Goal: Task Accomplishment & Management: Use online tool/utility

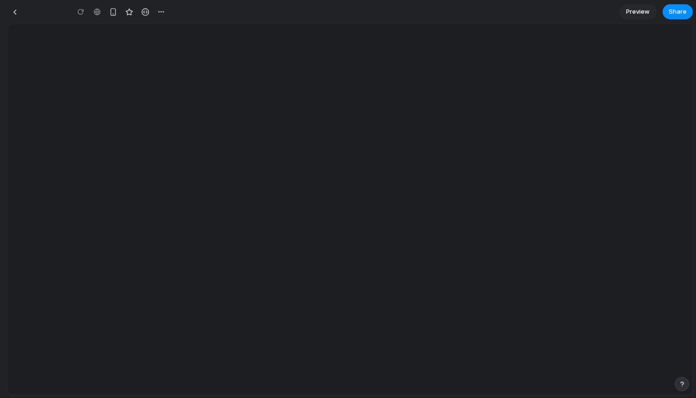
type input "**********"
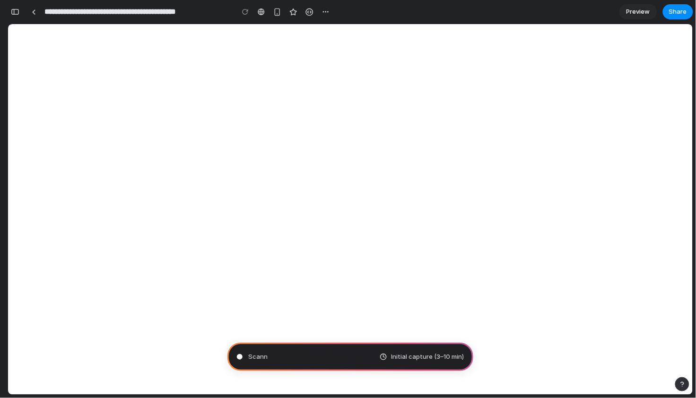
type input "**********"
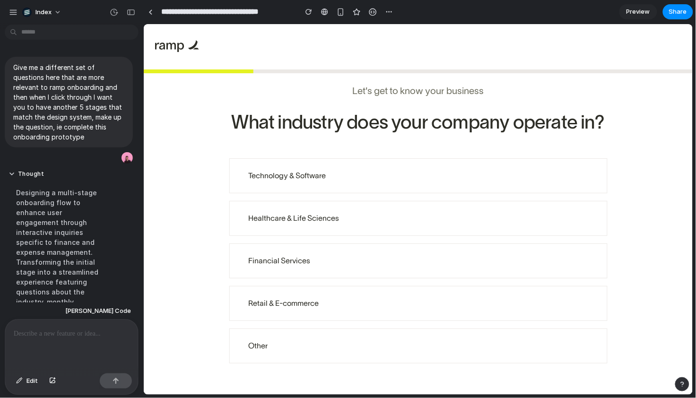
scroll to position [270, 0]
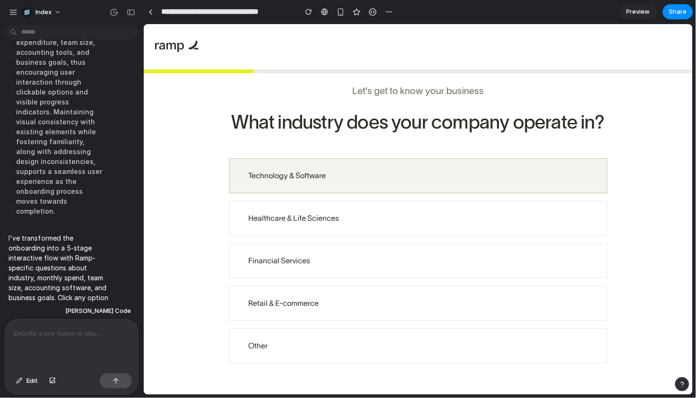
click at [405, 188] on div "Technology & Software" at bounding box center [418, 175] width 379 height 35
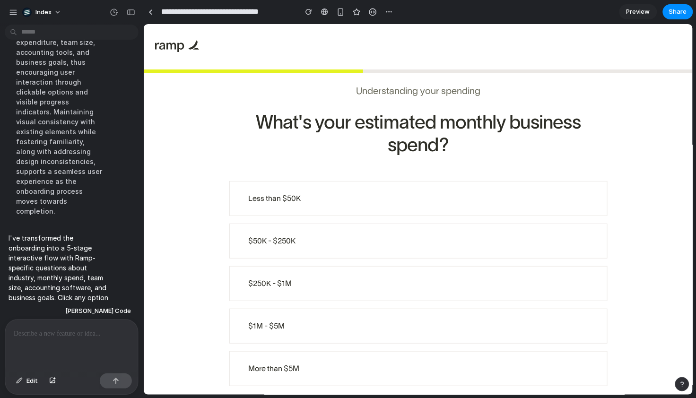
scroll to position [2, 0]
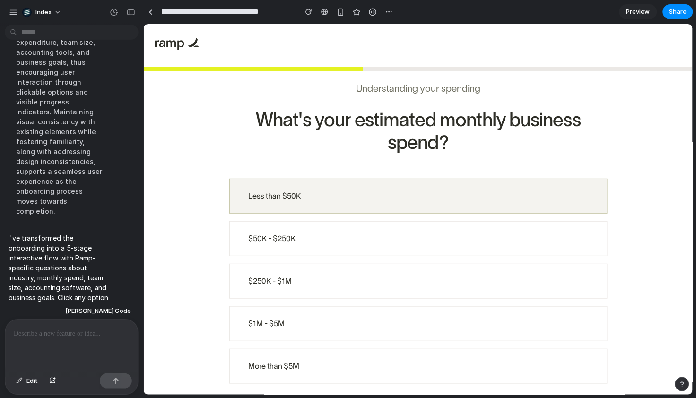
click at [305, 201] on div "Less than $50K" at bounding box center [418, 195] width 340 height 11
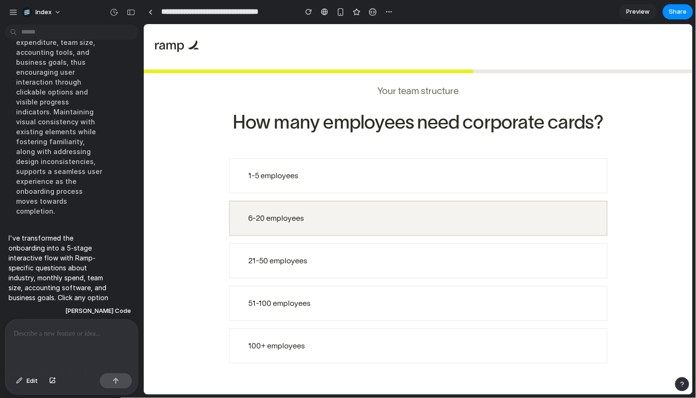
click at [329, 214] on div "6-20 employees" at bounding box center [418, 217] width 340 height 11
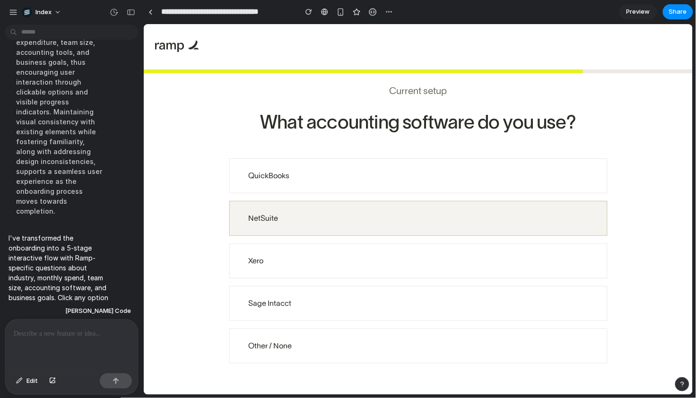
click at [371, 225] on div "NetSuite" at bounding box center [418, 218] width 379 height 35
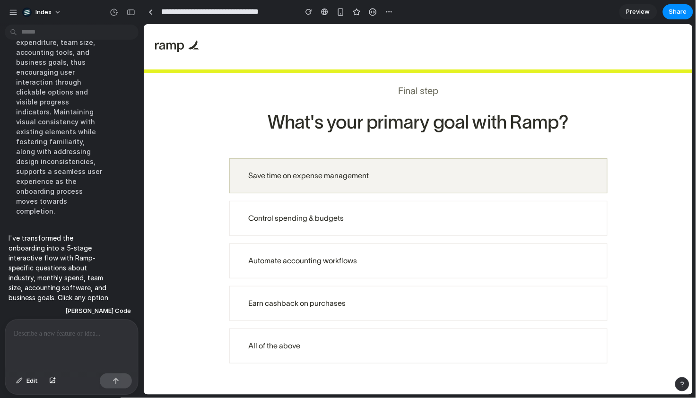
click at [316, 176] on div "Save time on expense management" at bounding box center [418, 175] width 340 height 11
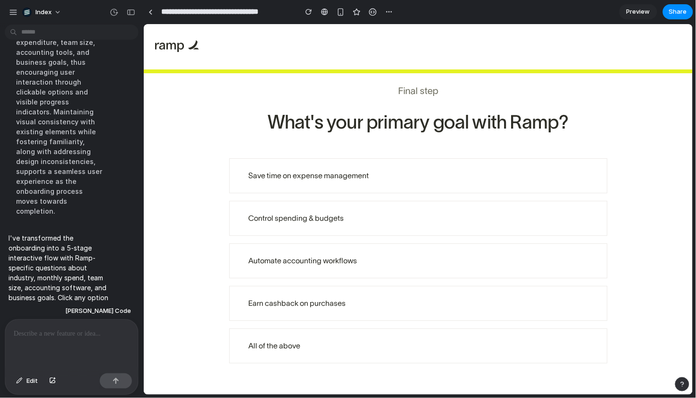
click at [300, 236] on div at bounding box center [418, 240] width 379 height 8
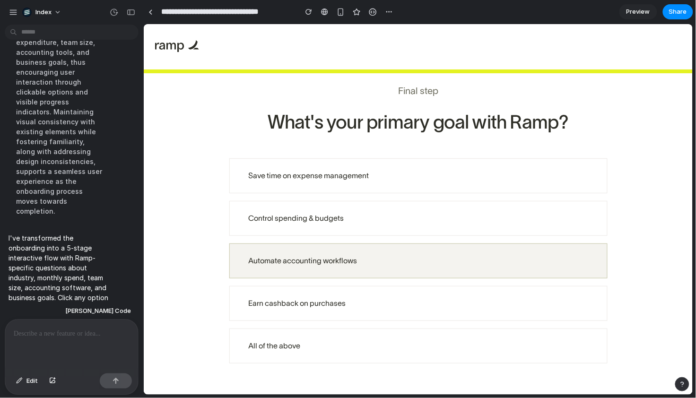
click at [294, 255] on div "Automate accounting workflows" at bounding box center [418, 260] width 340 height 11
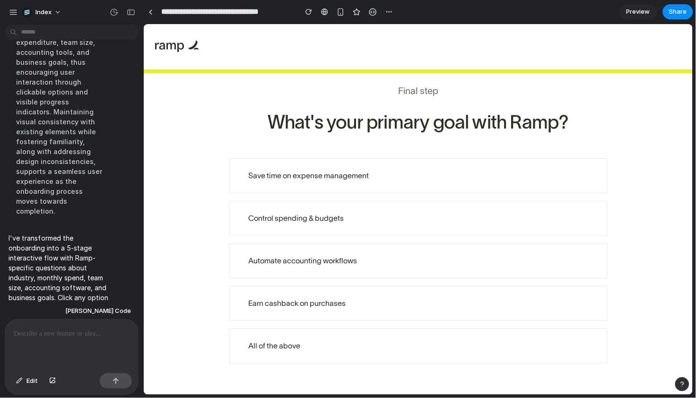
click at [335, 145] on h3 "What's your primary goal with Ramp?" at bounding box center [418, 121] width 379 height 49
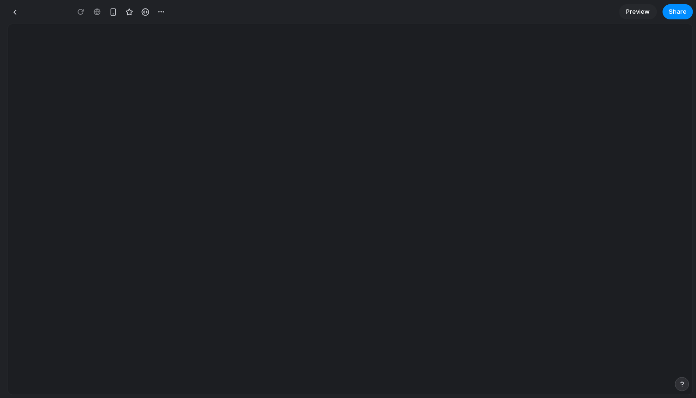
type input "**********"
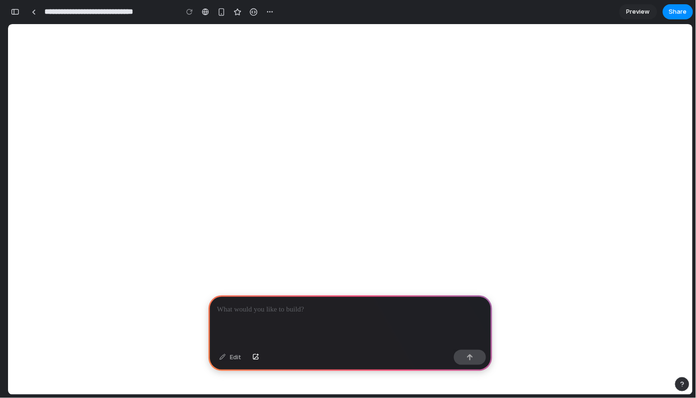
click at [246, 306] on p at bounding box center [350, 309] width 267 height 11
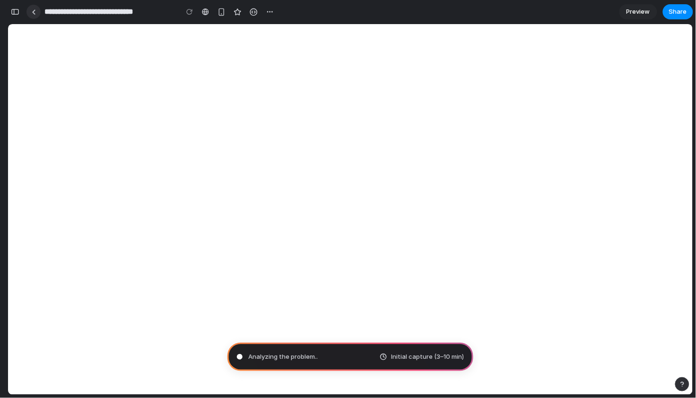
click at [33, 10] on div at bounding box center [34, 11] width 4 height 5
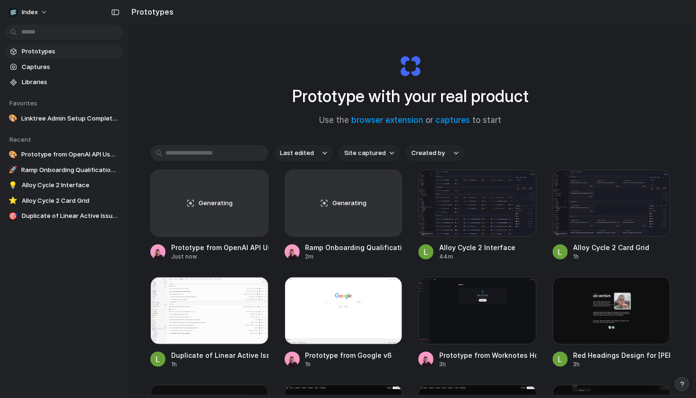
click at [363, 156] on span "Site captured" at bounding box center [365, 153] width 42 height 9
type input "*****"
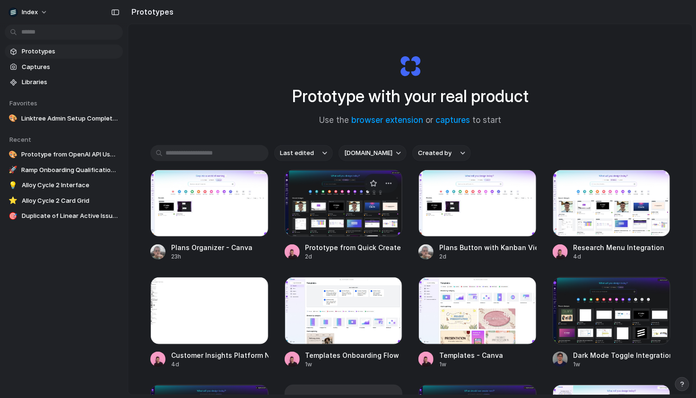
click at [351, 208] on div at bounding box center [344, 203] width 118 height 67
click at [215, 67] on div "Prototype with your real product Use the browser extension or captures to start…" at bounding box center [410, 234] width 565 height 421
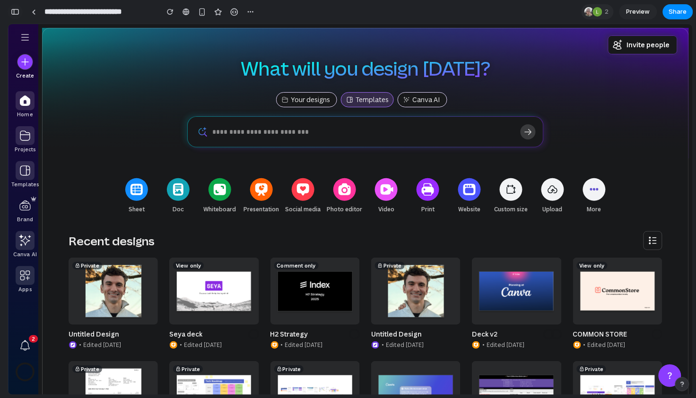
click at [18, 12] on div "button" at bounding box center [15, 12] width 9 height 7
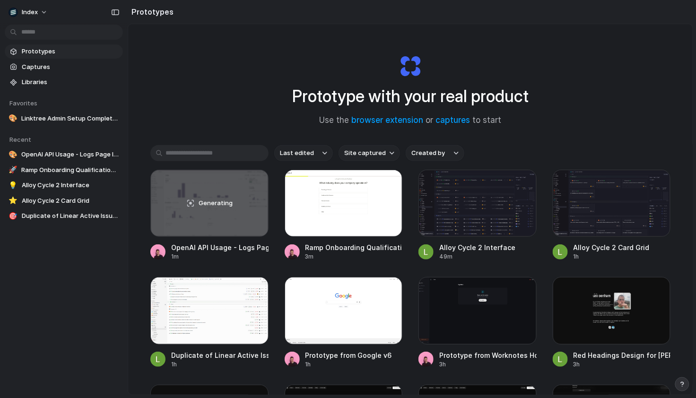
scroll to position [6, 0]
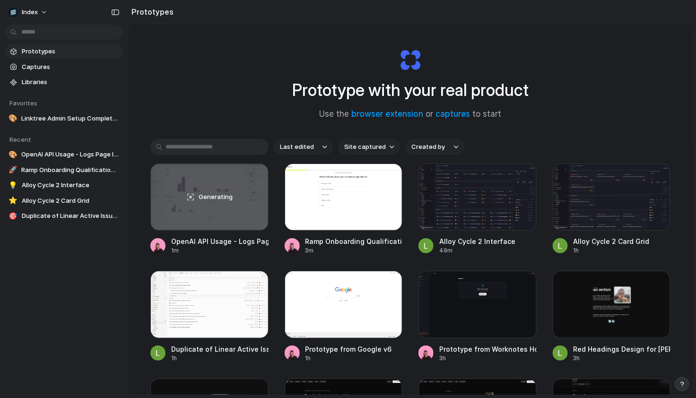
click at [225, 80] on div "Prototype with your real product Use the browser extension or captures to start" at bounding box center [410, 80] width 379 height 102
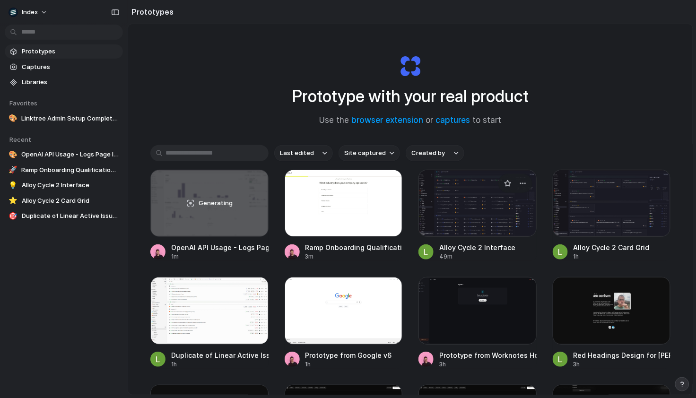
click at [455, 210] on div at bounding box center [478, 203] width 118 height 67
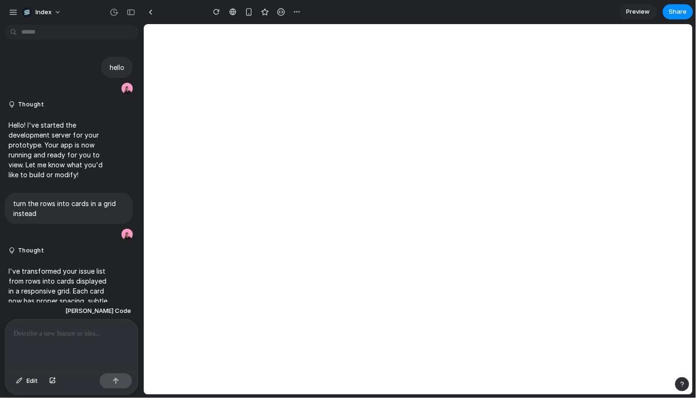
scroll to position [229, 0]
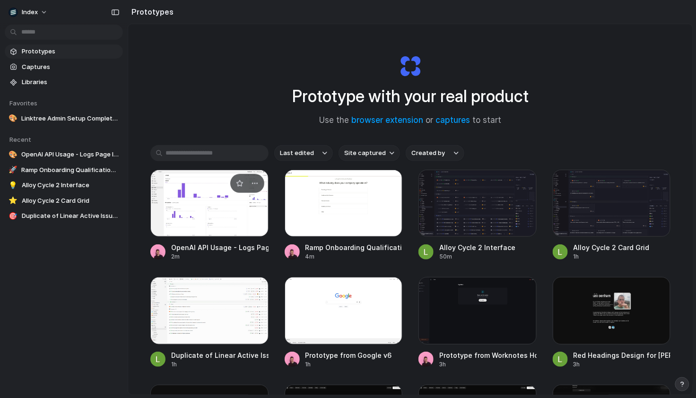
click at [227, 198] on div at bounding box center [209, 203] width 118 height 67
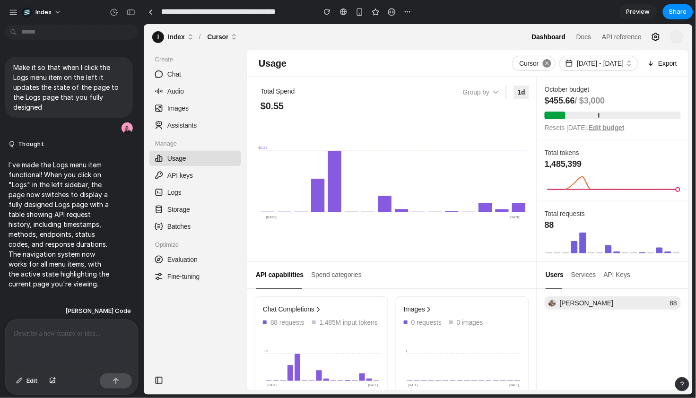
click at [178, 192] on span "Logs" at bounding box center [174, 191] width 14 height 9
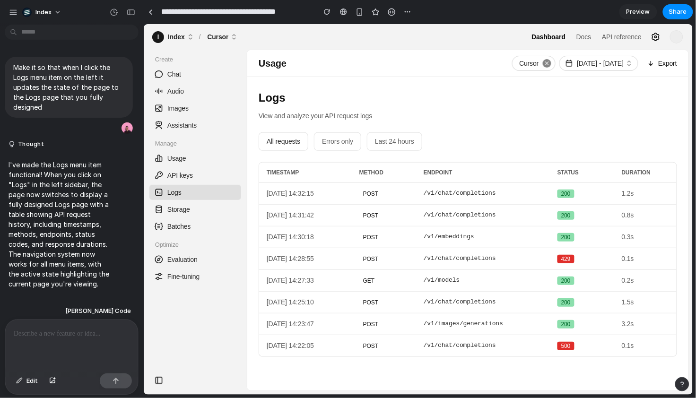
click at [200, 157] on link "Usage" at bounding box center [195, 157] width 92 height 15
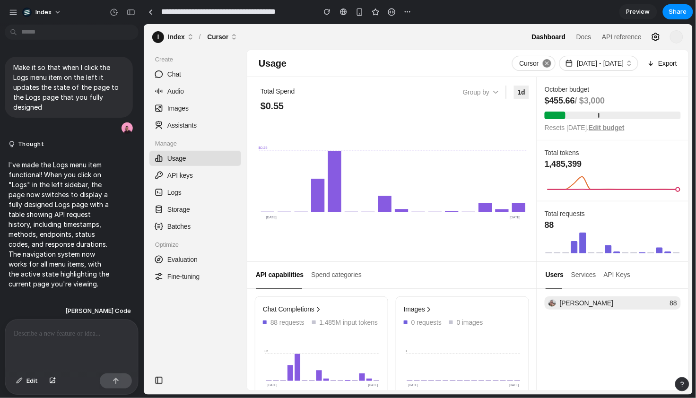
click at [173, 210] on span "Storage" at bounding box center [178, 208] width 23 height 9
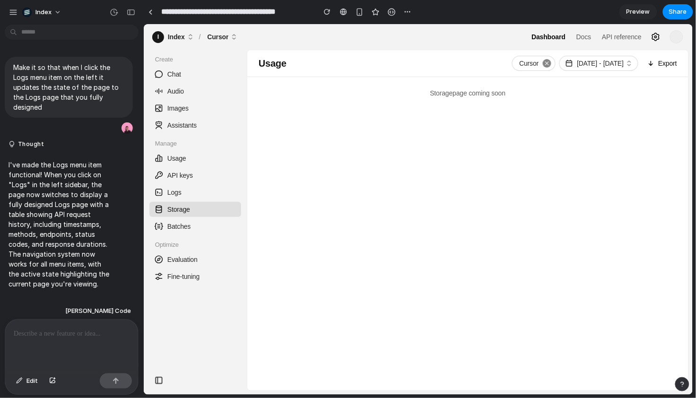
click at [172, 156] on span "Usage" at bounding box center [176, 157] width 19 height 9
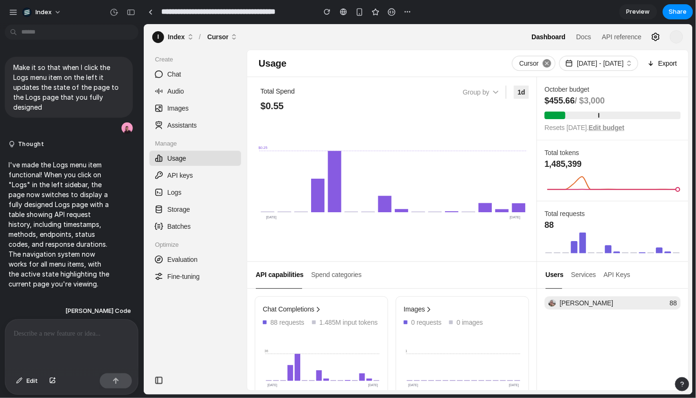
click at [182, 111] on span "Images" at bounding box center [177, 107] width 21 height 9
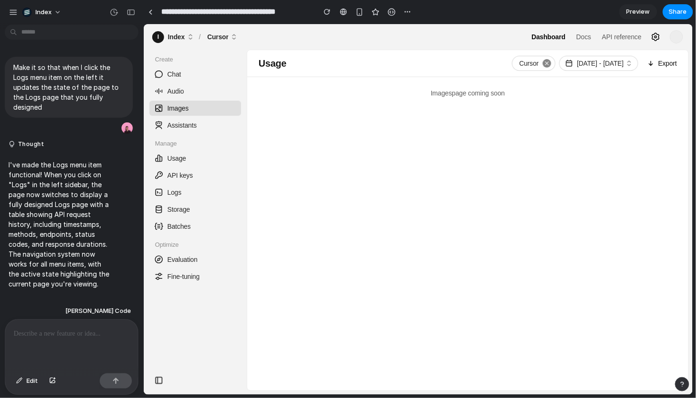
click at [180, 79] on span "Chat" at bounding box center [165, 73] width 32 height 15
click at [175, 62] on h3 "Create" at bounding box center [195, 61] width 92 height 10
click at [171, 158] on span "Usage" at bounding box center [176, 157] width 19 height 9
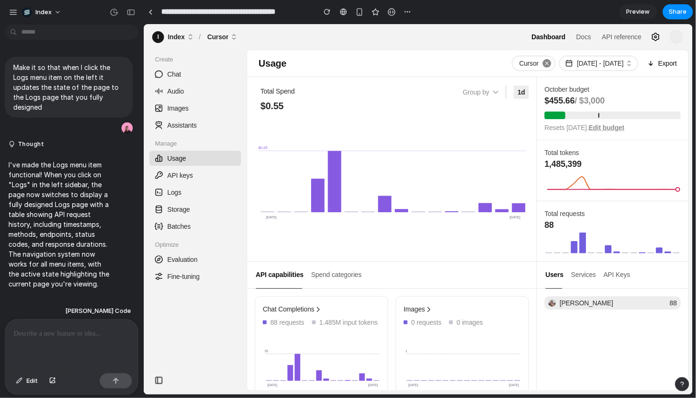
click at [202, 195] on link "Logs" at bounding box center [195, 192] width 92 height 15
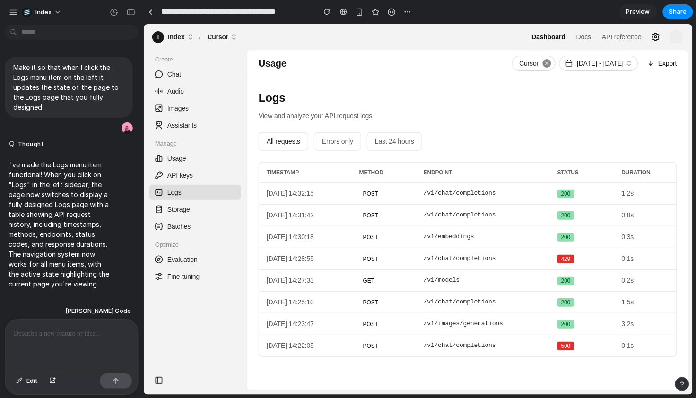
click at [186, 160] on link "Usage" at bounding box center [195, 157] width 92 height 15
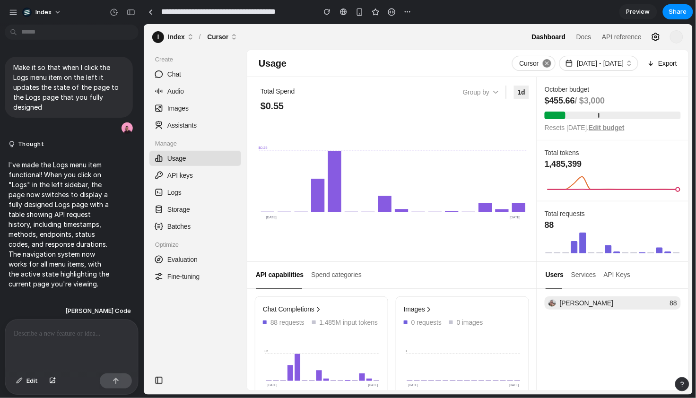
click at [171, 186] on span "Logs" at bounding box center [165, 192] width 32 height 15
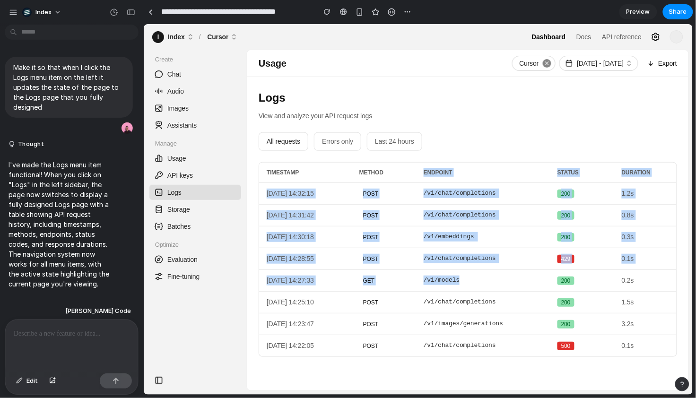
drag, startPoint x: 461, startPoint y: 269, endPoint x: 495, endPoint y: 150, distance: 123.1
click at [495, 150] on div "Logs View and analyze your API request logs All requests Errors only Last 24 ho…" at bounding box center [467, 222] width 441 height 291
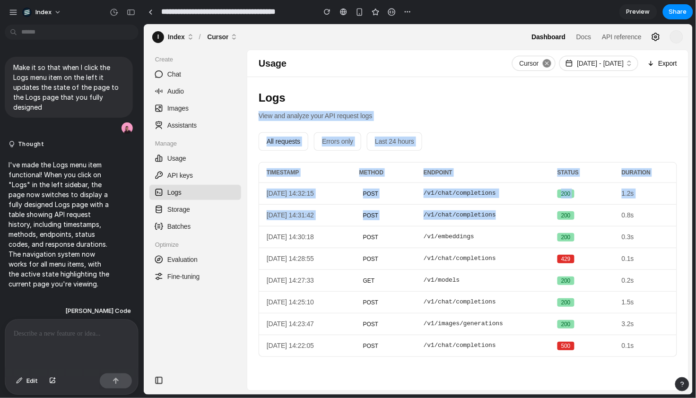
drag, startPoint x: 467, startPoint y: 97, endPoint x: 467, endPoint y: 222, distance: 124.4
click at [467, 222] on div "Logs View and analyze your API request logs All requests Errors only Last 24 ho…" at bounding box center [467, 222] width 441 height 291
click at [473, 120] on p "View and analyze your API request logs" at bounding box center [467, 116] width 419 height 10
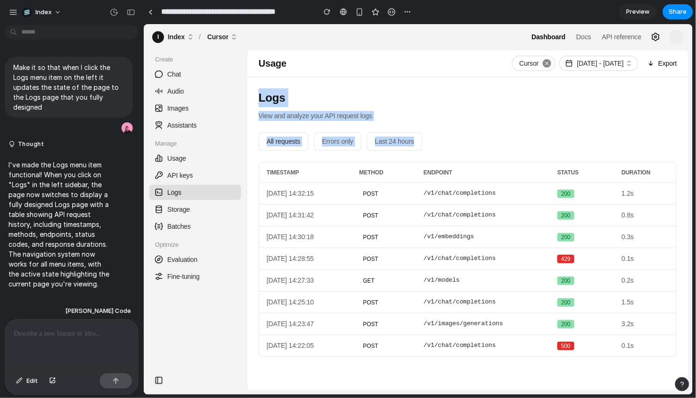
drag, startPoint x: 455, startPoint y: 140, endPoint x: 461, endPoint y: 69, distance: 70.8
click at [460, 70] on div "Usage Export Cursor [DATE] - [DATE] Export Logs View and analyze your API reque…" at bounding box center [467, 220] width 441 height 341
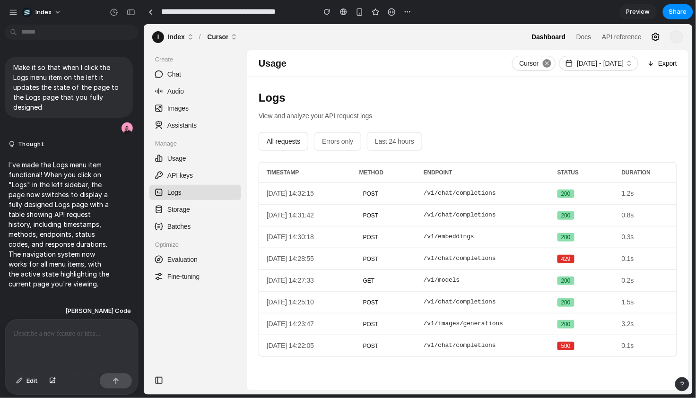
click at [467, 111] on p "View and analyze your API request logs" at bounding box center [467, 116] width 419 height 10
click at [489, 121] on div "Logs View and analyze your API request logs All requests Errors only Last 24 ho…" at bounding box center [467, 222] width 441 height 291
drag, startPoint x: 480, startPoint y: 125, endPoint x: 476, endPoint y: 58, distance: 67.3
click at [476, 58] on div "Usage Export Cursor [DATE] - [DATE] Export Logs View and analyze your API reque…" at bounding box center [467, 220] width 441 height 341
click at [476, 106] on h1 "Logs" at bounding box center [467, 97] width 419 height 19
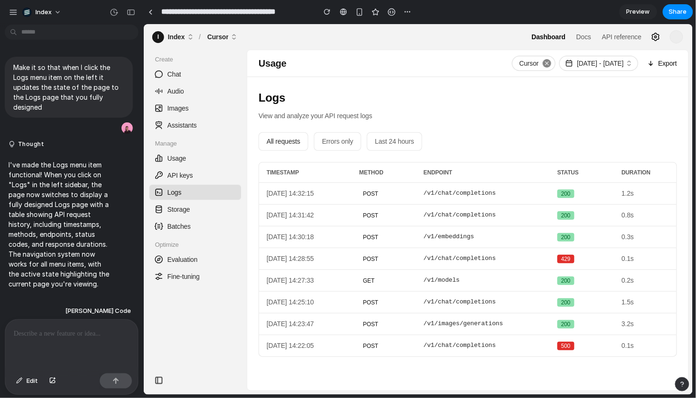
click at [476, 118] on p "View and analyze your API request logs" at bounding box center [467, 116] width 419 height 10
click at [202, 163] on link "Usage" at bounding box center [195, 157] width 92 height 15
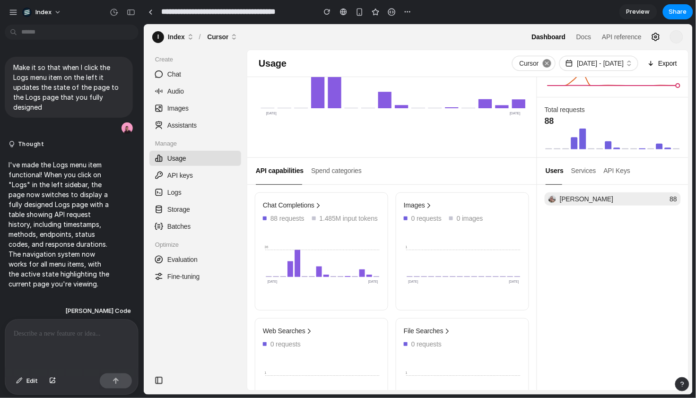
scroll to position [145, 0]
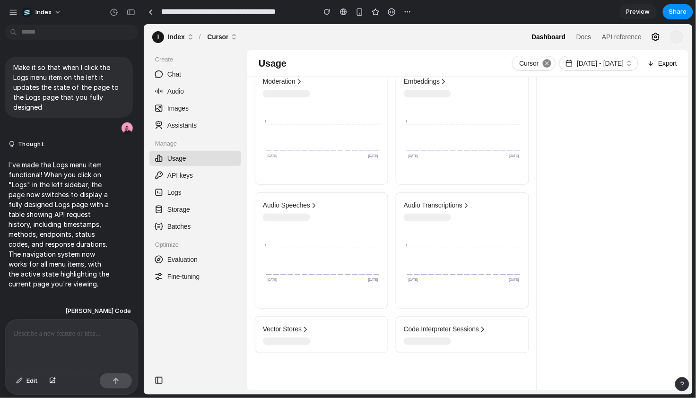
scroll to position [0, 0]
